Goal: Task Accomplishment & Management: Manage account settings

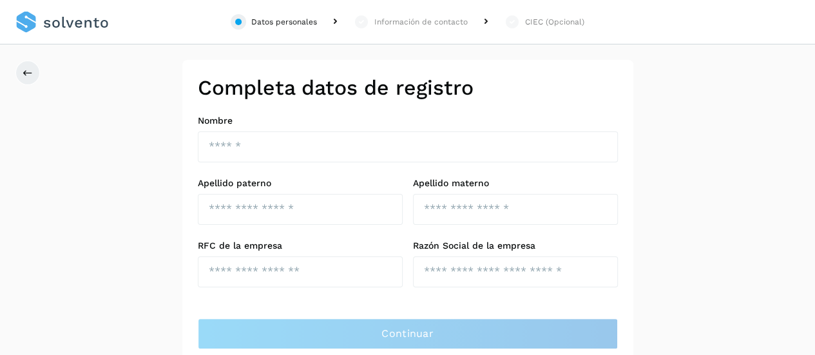
scroll to position [39, 0]
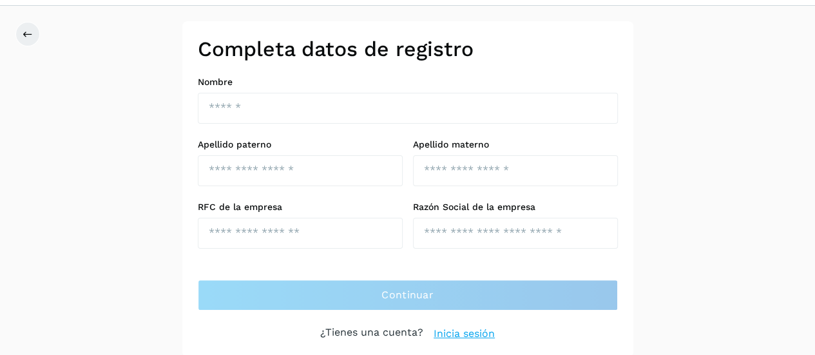
click at [475, 330] on link "Inicia sesión" at bounding box center [463, 333] width 61 height 15
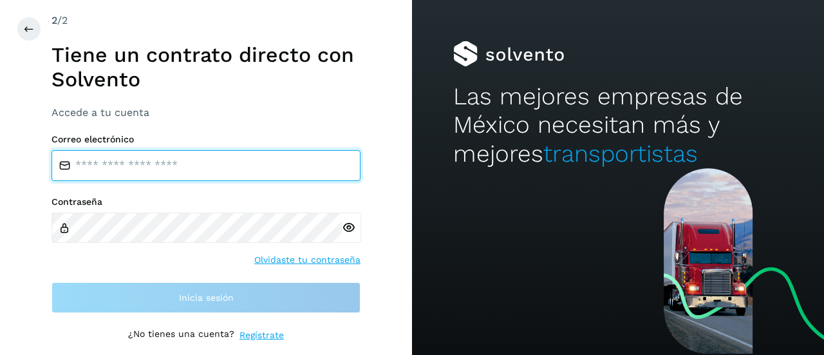
click at [137, 162] on input "email" at bounding box center [206, 165] width 309 height 31
type input "**********"
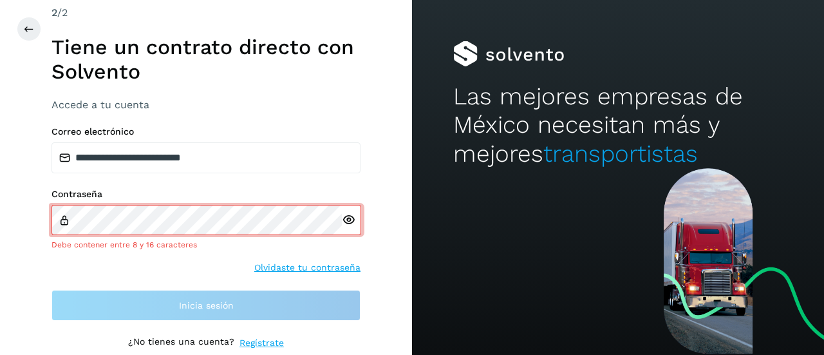
click at [347, 226] on icon at bounding box center [349, 220] width 14 height 14
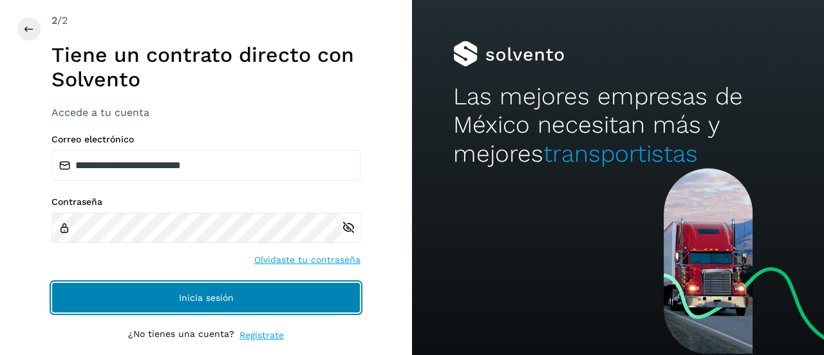
click at [167, 296] on button "Inicia sesión" at bounding box center [206, 297] width 309 height 31
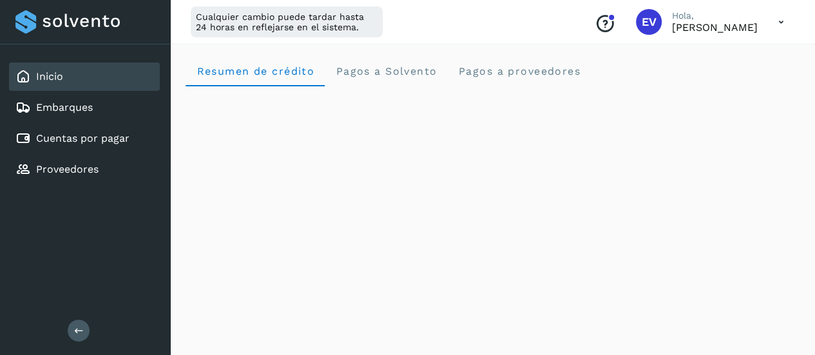
click at [782, 24] on icon at bounding box center [781, 22] width 26 height 26
click at [782, 24] on div at bounding box center [407, 177] width 815 height 355
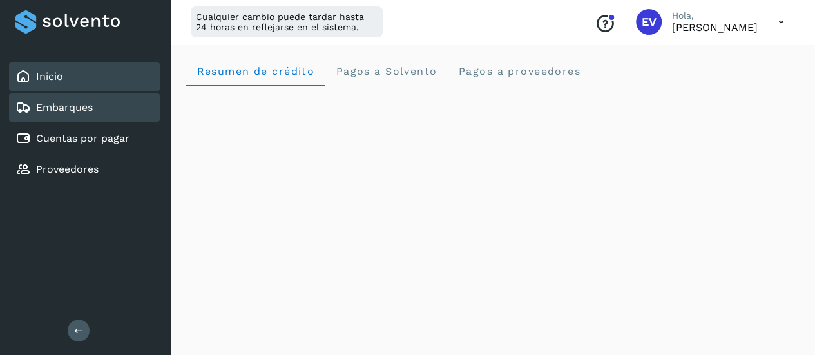
click at [88, 110] on link "Embarques" at bounding box center [64, 107] width 57 height 12
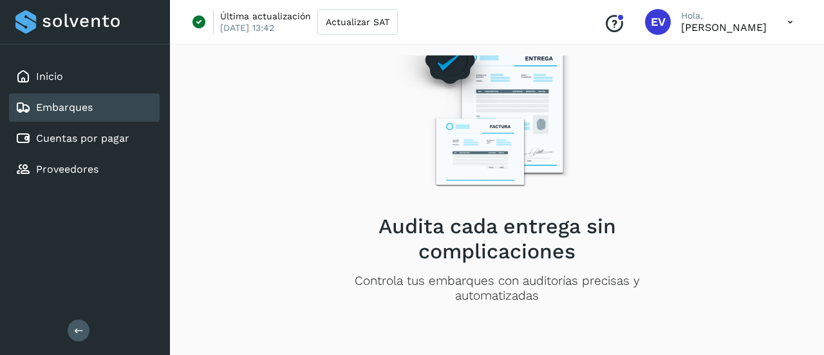
click at [625, 23] on icon "Conoce nuestros beneficios" at bounding box center [614, 24] width 21 height 21
click at [783, 23] on icon at bounding box center [790, 22] width 26 height 26
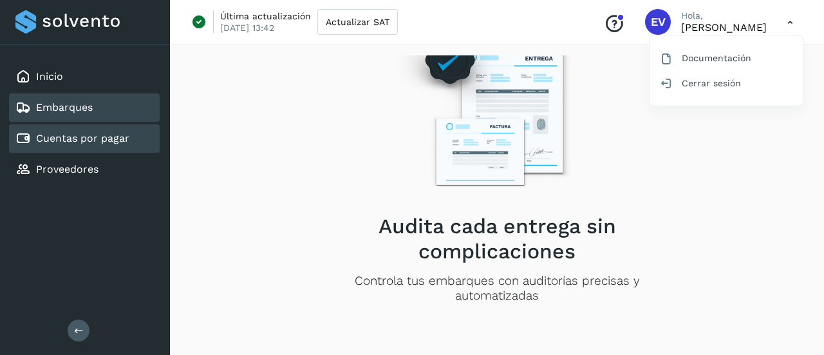
click at [97, 140] on link "Cuentas por pagar" at bounding box center [82, 138] width 93 height 12
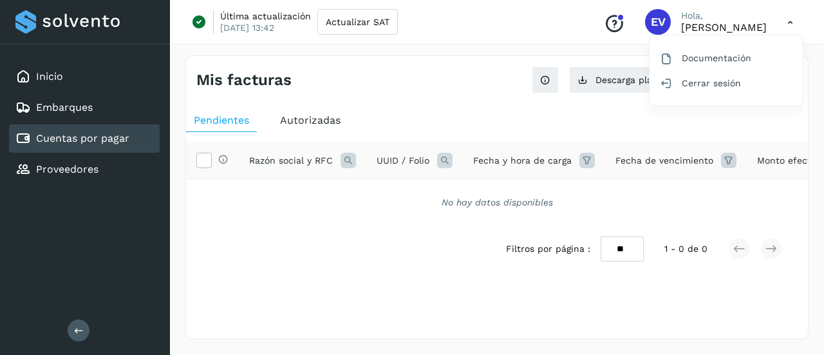
click at [473, 108] on div at bounding box center [412, 177] width 824 height 355
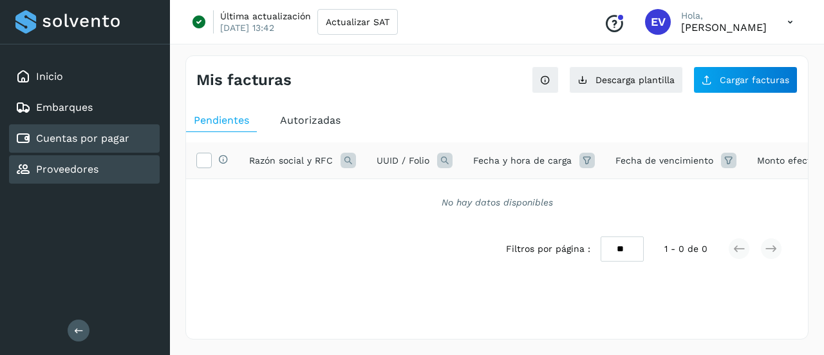
click at [88, 164] on link "Proveedores" at bounding box center [67, 169] width 62 height 12
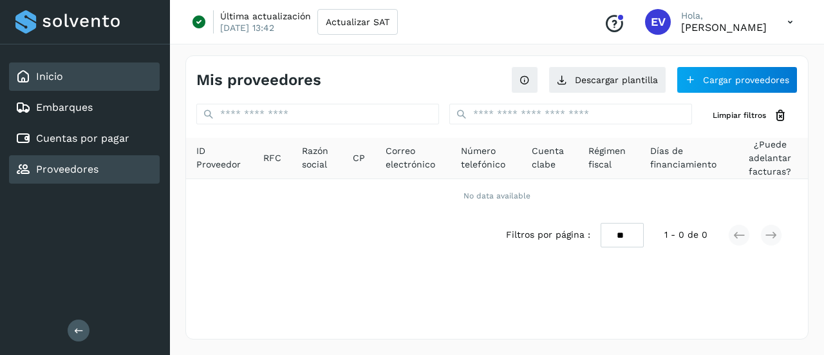
click at [45, 84] on div "Inicio" at bounding box center [84, 76] width 151 height 28
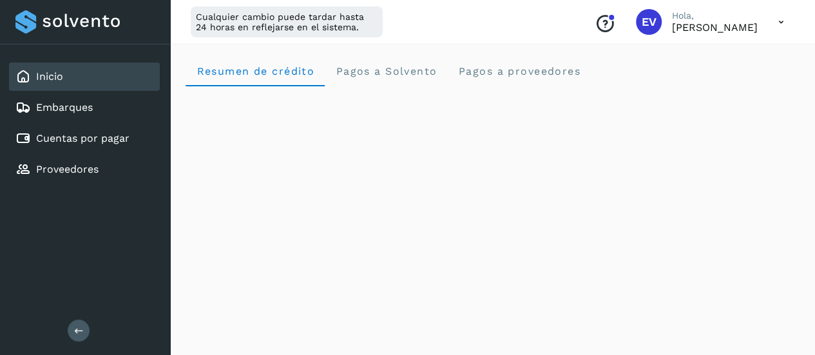
click at [765, 25] on div "Conoce nuestros beneficios EV Hola, Eduardo Vela" at bounding box center [689, 22] width 210 height 30
click at [739, 19] on p "Hola," at bounding box center [715, 15] width 86 height 11
click at [781, 25] on icon at bounding box center [781, 22] width 26 height 26
drag, startPoint x: 701, startPoint y: 88, endPoint x: 657, endPoint y: 95, distance: 44.3
click at [701, 87] on div "Cerrar sesión" at bounding box center [716, 83] width 153 height 24
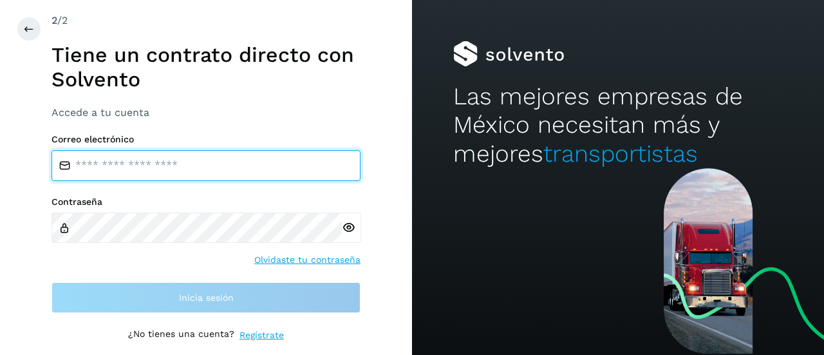
click at [189, 177] on input "email" at bounding box center [206, 165] width 309 height 31
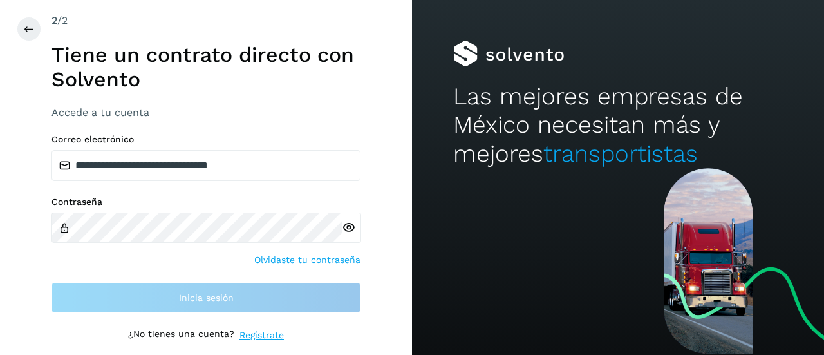
click at [346, 234] on div at bounding box center [351, 228] width 19 height 30
click at [346, 227] on div at bounding box center [351, 228] width 19 height 30
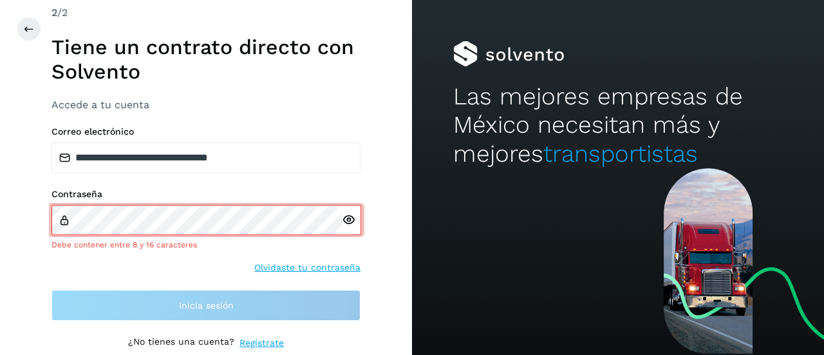
click at [348, 216] on icon at bounding box center [349, 220] width 14 height 14
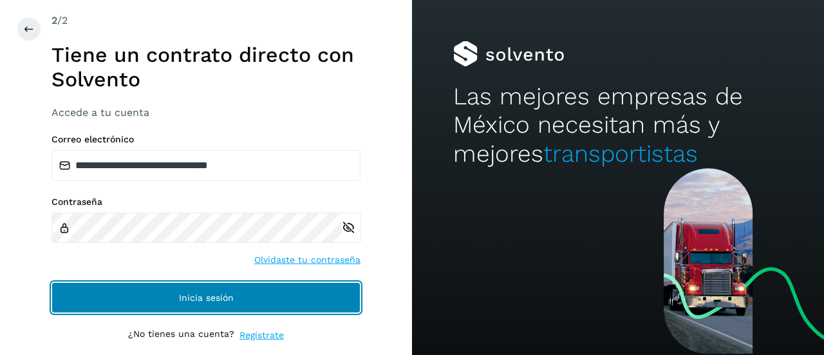
click at [254, 292] on button "Inicia sesión" at bounding box center [206, 297] width 309 height 31
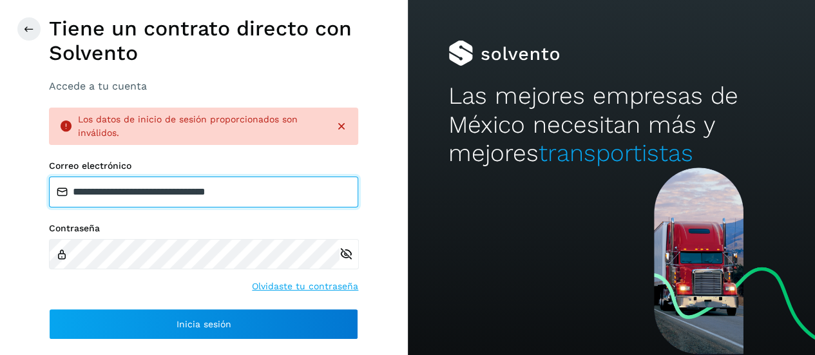
click at [202, 191] on input "**********" at bounding box center [203, 191] width 309 height 31
type input "**********"
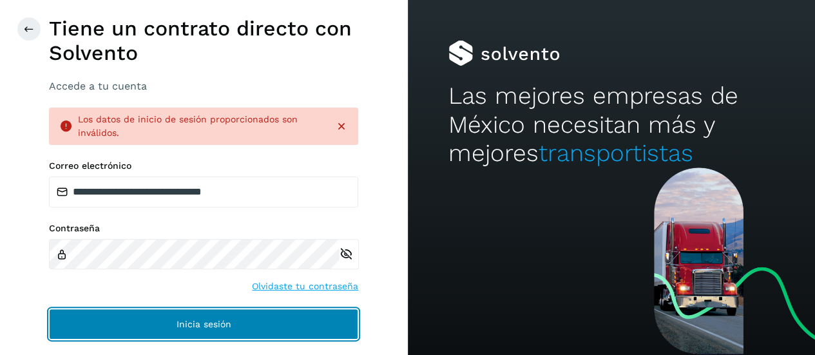
click at [225, 326] on span "Inicia sesión" at bounding box center [203, 323] width 55 height 9
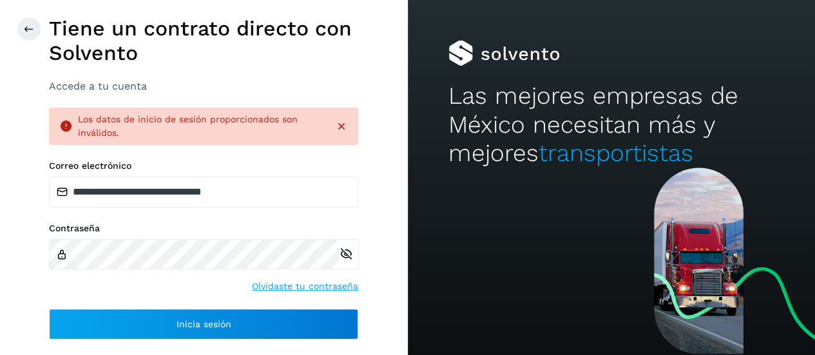
click at [282, 285] on link "Olvidaste tu contraseña" at bounding box center [305, 286] width 106 height 14
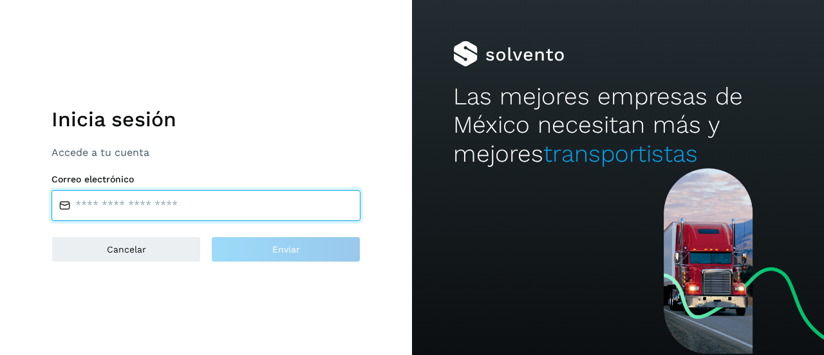
click at [109, 206] on input "email" at bounding box center [206, 205] width 309 height 31
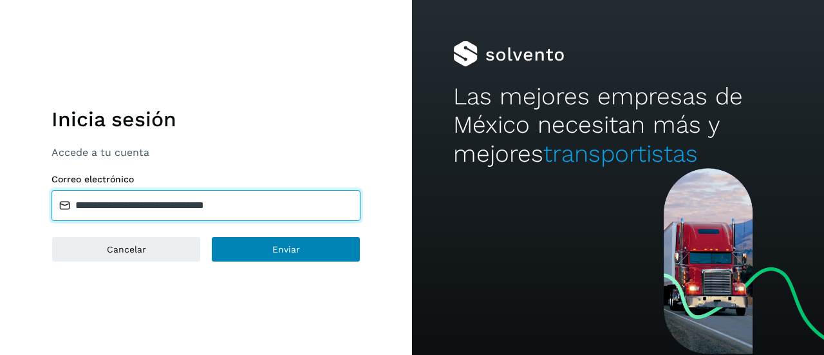
type input "**********"
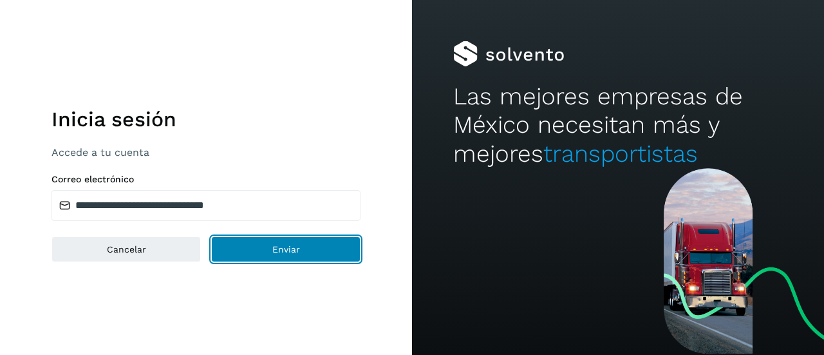
click at [274, 248] on span "Enviar" at bounding box center [286, 249] width 28 height 9
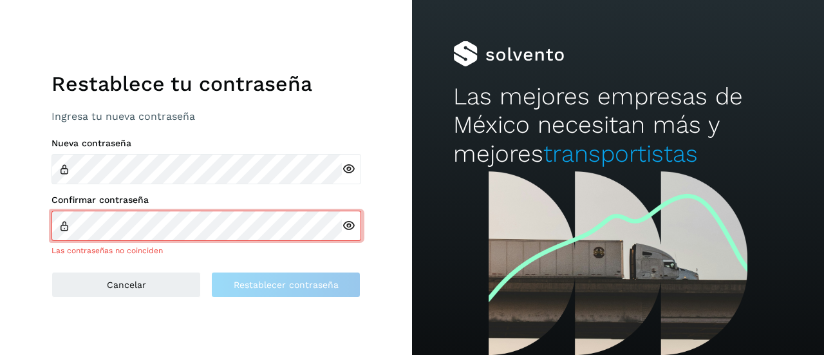
click at [346, 171] on icon at bounding box center [349, 169] width 14 height 14
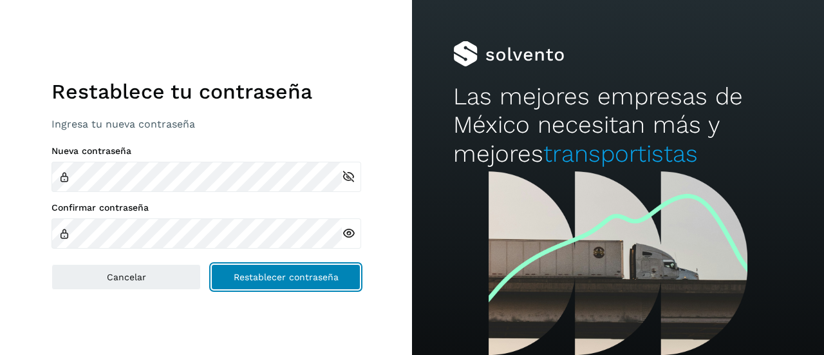
click at [296, 272] on span "Restablecer contraseña" at bounding box center [286, 276] width 105 height 9
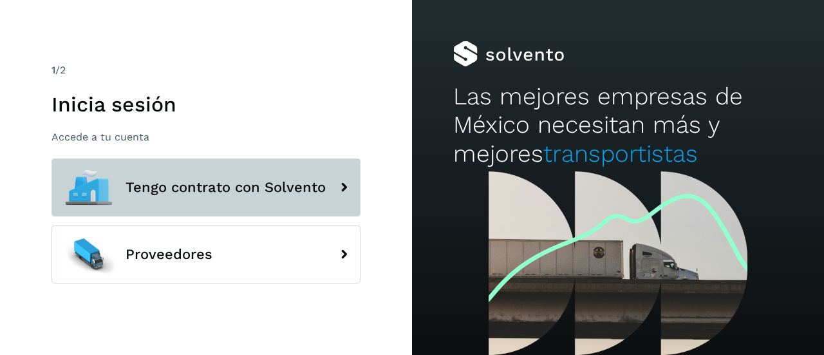
click at [288, 193] on span "Tengo contrato con Solvento" at bounding box center [226, 187] width 200 height 15
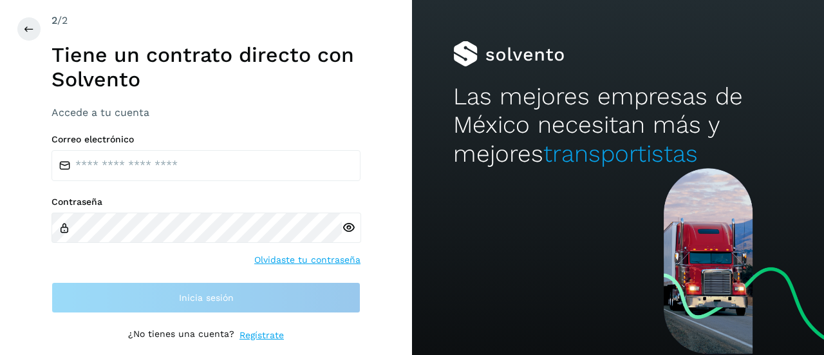
click at [276, 99] on div "2 /2 Tiene un contrato directo con Solvento Accede a tu cuenta" at bounding box center [206, 66] width 309 height 106
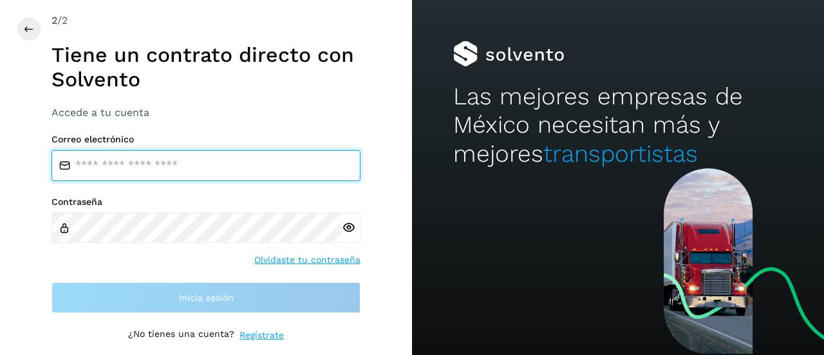
click at [124, 165] on input "email" at bounding box center [206, 165] width 309 height 31
type input "**********"
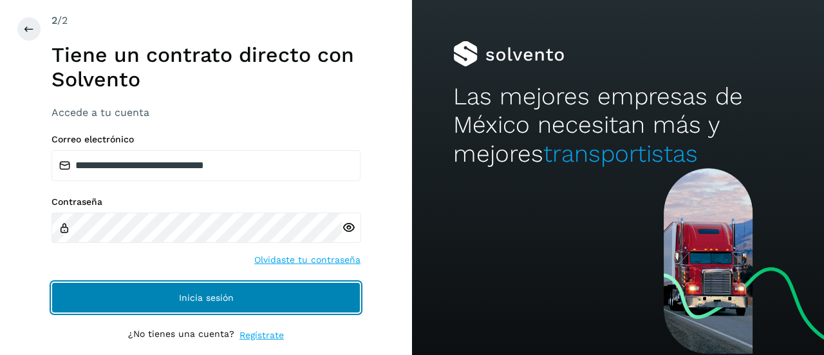
click at [173, 292] on button "Inicia sesión" at bounding box center [206, 297] width 309 height 31
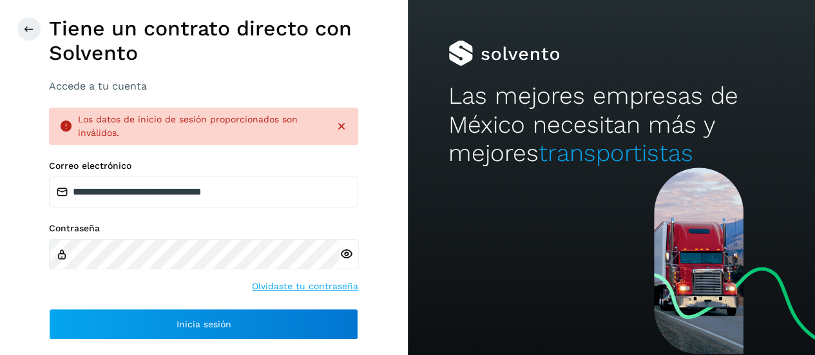
click at [348, 254] on icon at bounding box center [346, 254] width 14 height 14
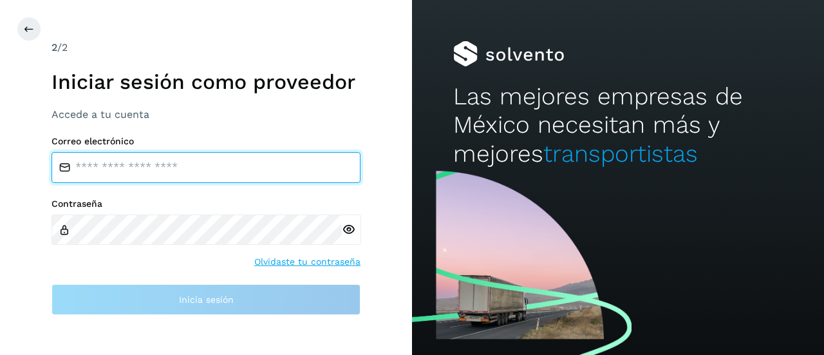
click at [139, 178] on input "email" at bounding box center [206, 167] width 309 height 31
type input "**********"
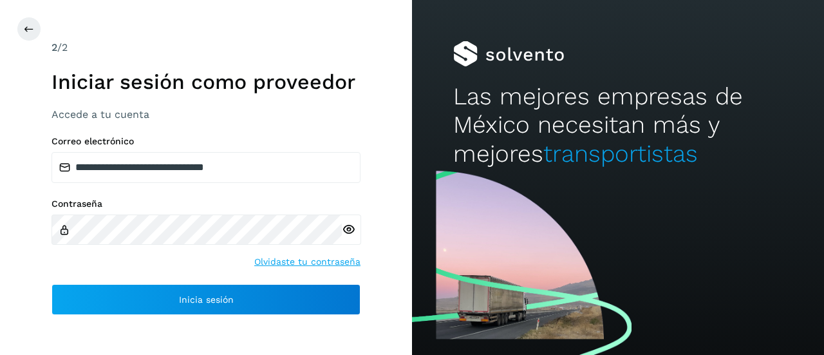
click at [348, 231] on icon at bounding box center [349, 230] width 14 height 14
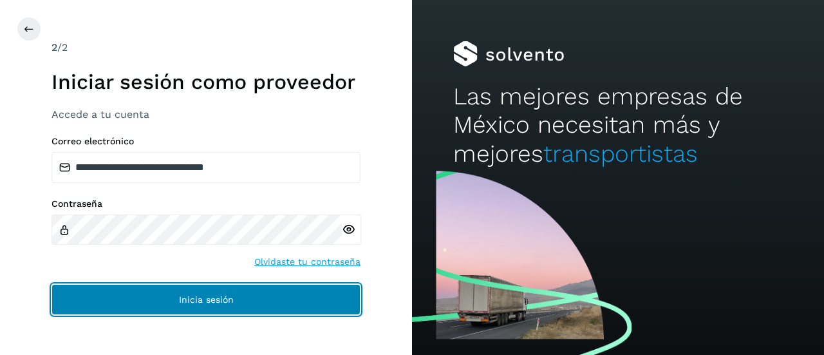
click at [221, 302] on span "Inicia sesión" at bounding box center [206, 299] width 55 height 9
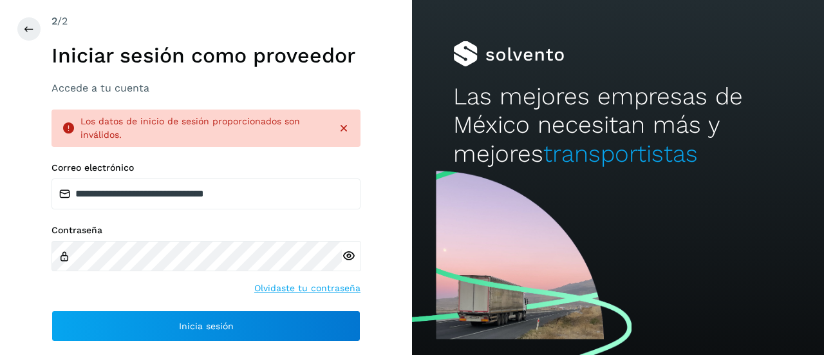
click at [350, 257] on icon at bounding box center [349, 256] width 14 height 14
click at [352, 256] on icon at bounding box center [349, 256] width 14 height 14
click at [346, 258] on icon at bounding box center [349, 256] width 14 height 14
click at [344, 256] on icon at bounding box center [349, 256] width 14 height 14
